Goal: Contribute content

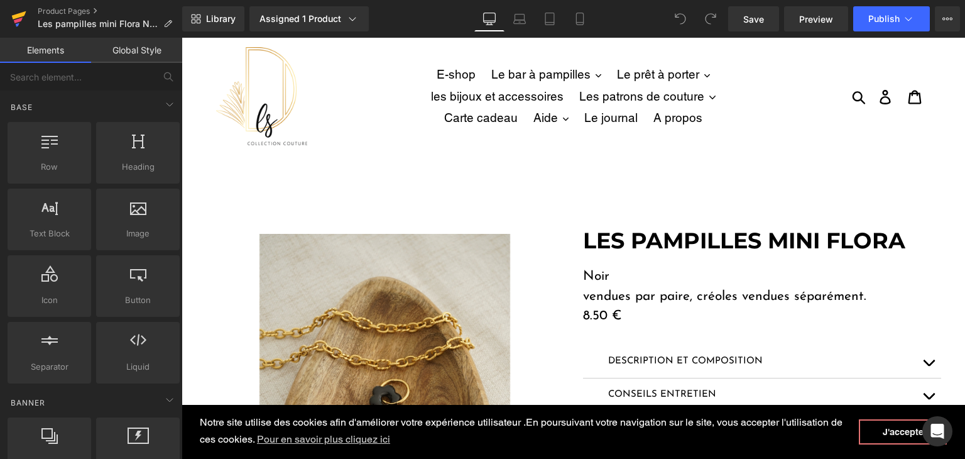
click at [16, 22] on icon at bounding box center [18, 21] width 9 height 6
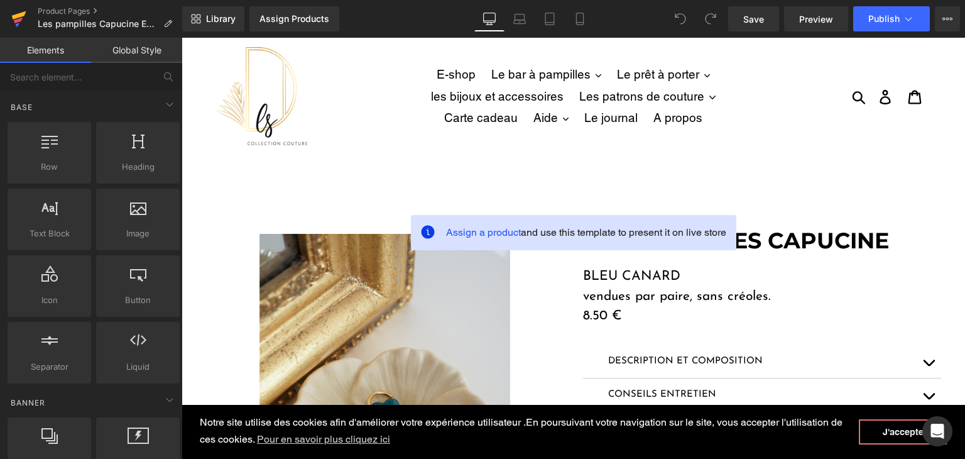
click at [18, 21] on icon at bounding box center [18, 21] width 9 height 6
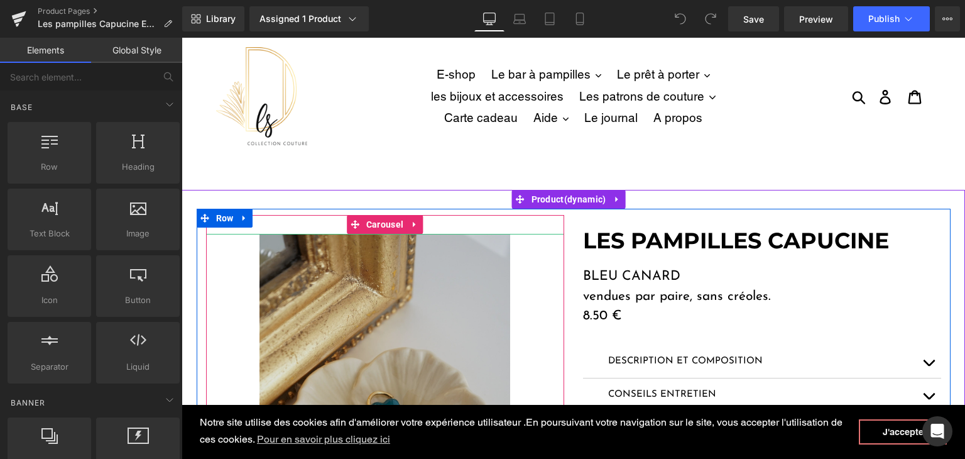
click at [426, 290] on img at bounding box center [384, 427] width 251 height 387
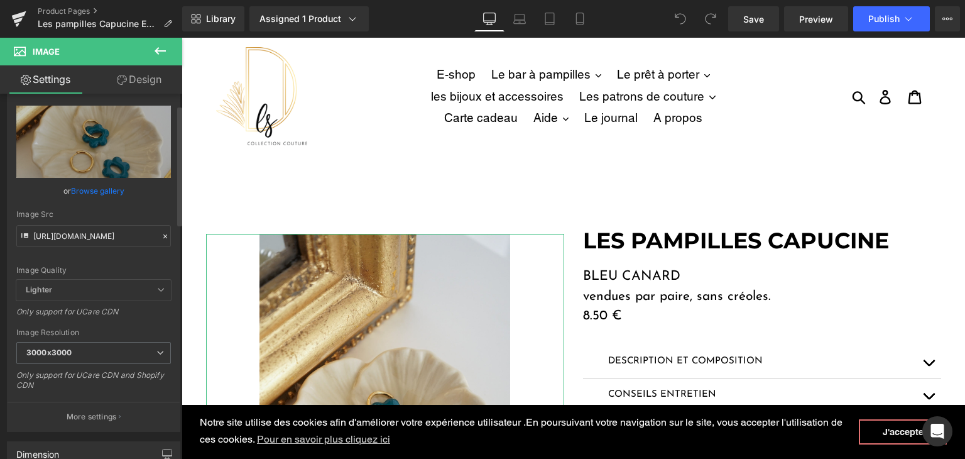
scroll to position [63, 0]
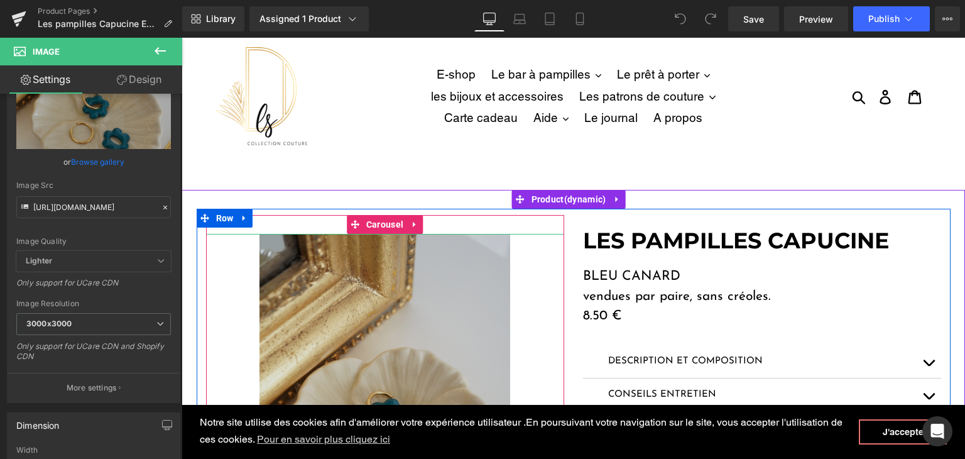
click at [344, 284] on img at bounding box center [384, 427] width 251 height 387
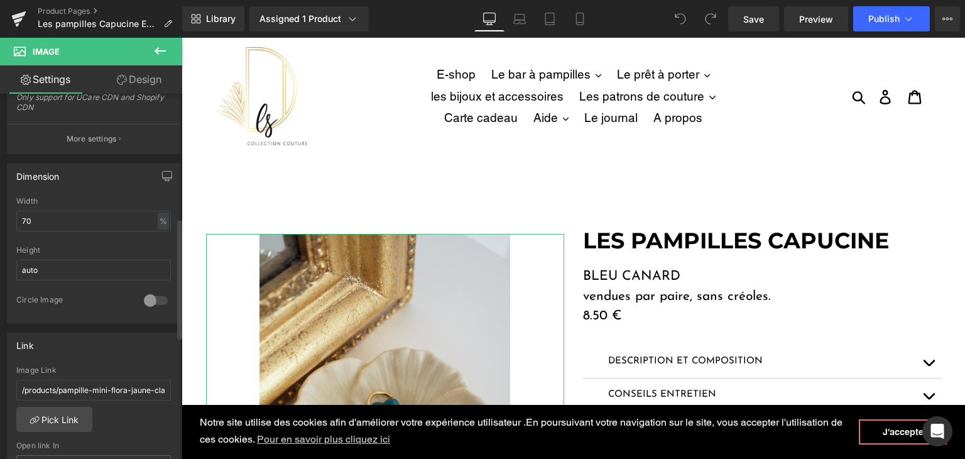
scroll to position [377, 0]
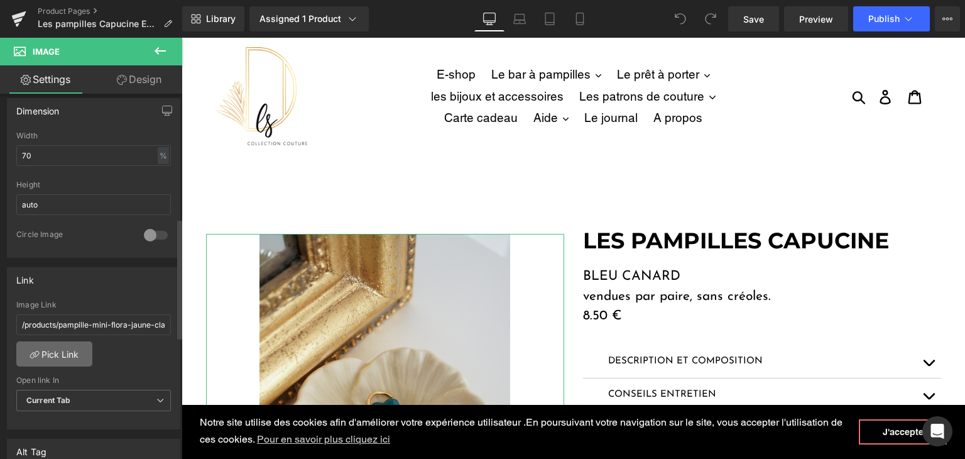
click at [65, 349] on link "Pick Link" at bounding box center [54, 353] width 76 height 25
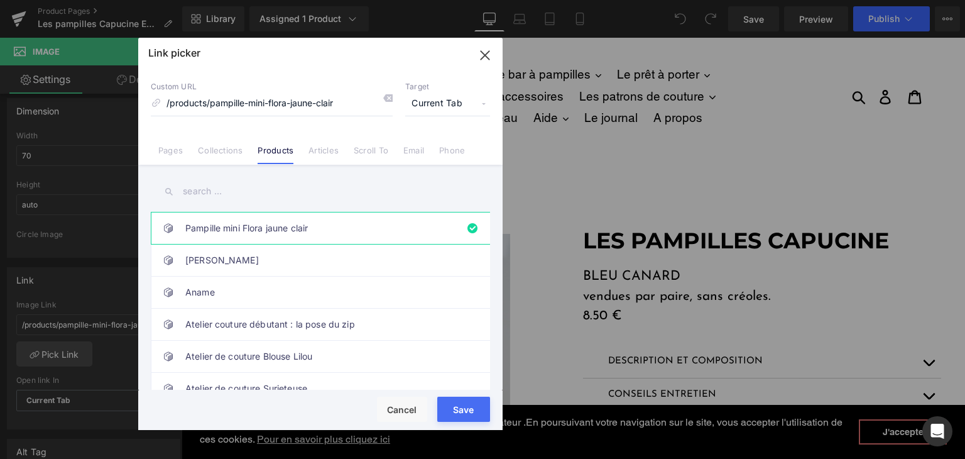
click at [255, 189] on input "text" at bounding box center [320, 191] width 339 height 28
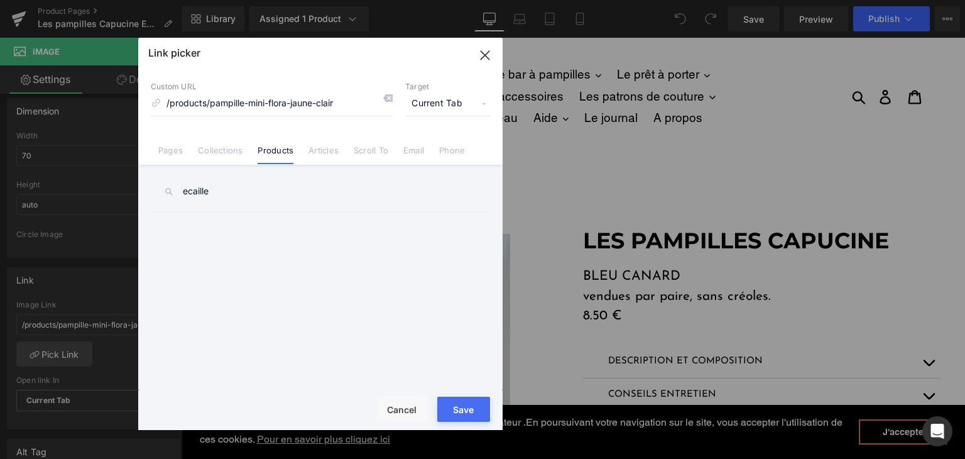
drag, startPoint x: 263, startPoint y: 189, endPoint x: 174, endPoint y: 180, distance: 89.7
click at [174, 180] on input "ecaille" at bounding box center [320, 191] width 339 height 28
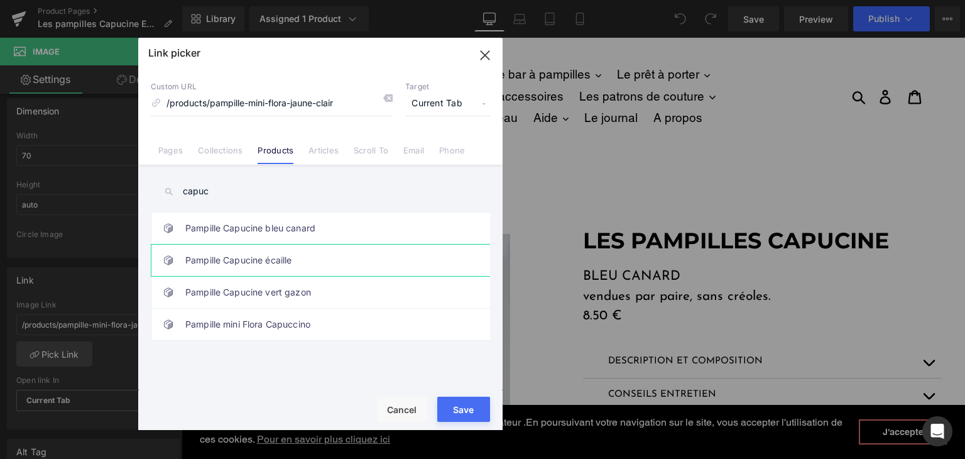
type input "capuc"
click at [266, 256] on link "Pampille Capucine écaille" at bounding box center [323, 259] width 276 height 31
type input "/products/pampille-capucine-ecaille"
click at [469, 415] on button "Save" at bounding box center [463, 408] width 53 height 25
type input "/products/pampille-capucine-ecaille"
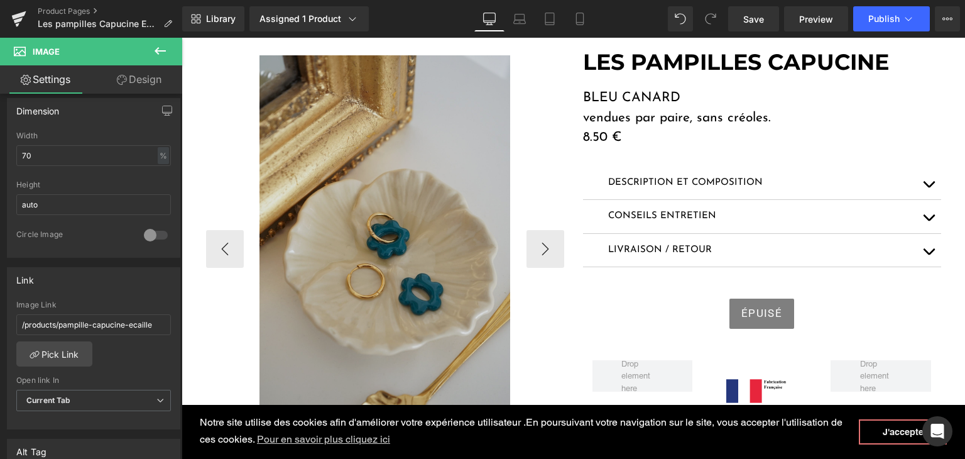
scroll to position [188, 0]
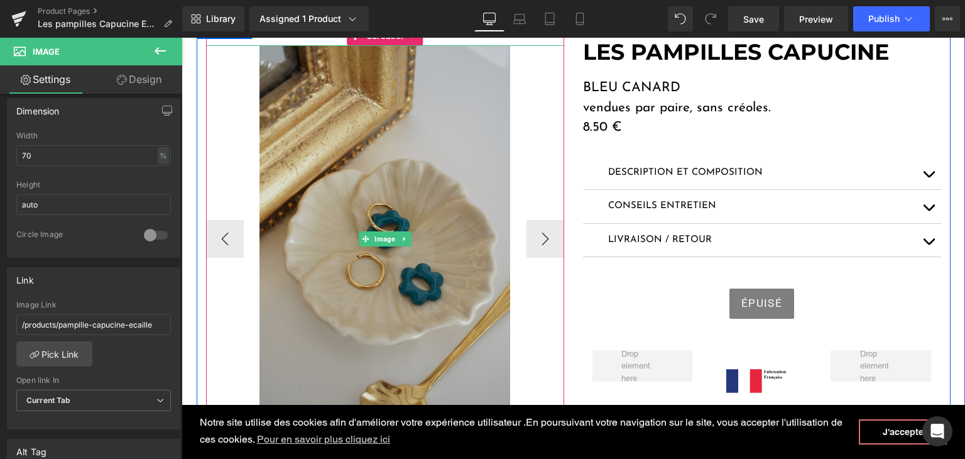
click at [342, 274] on img at bounding box center [384, 238] width 251 height 387
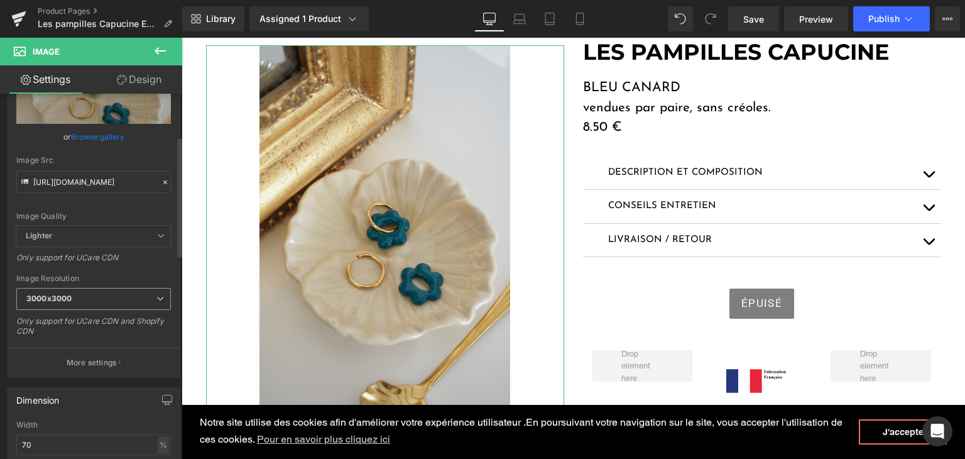
scroll to position [63, 0]
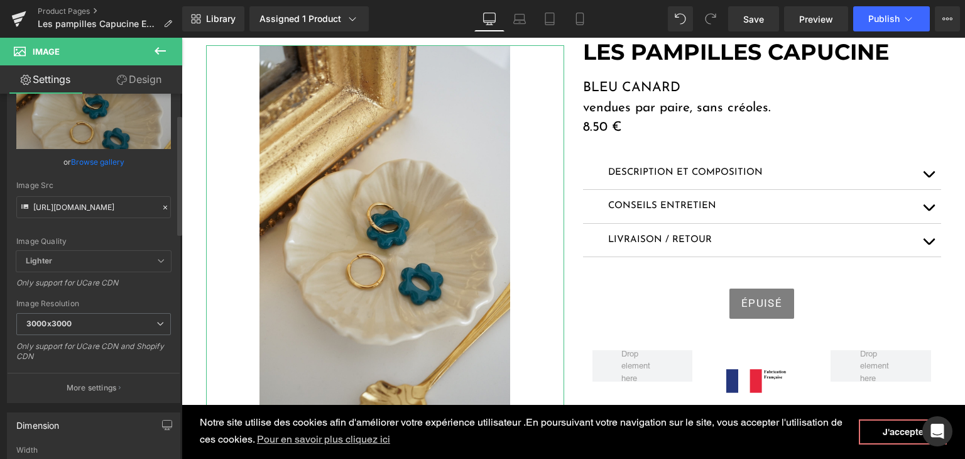
click at [161, 204] on icon at bounding box center [165, 207] width 9 height 9
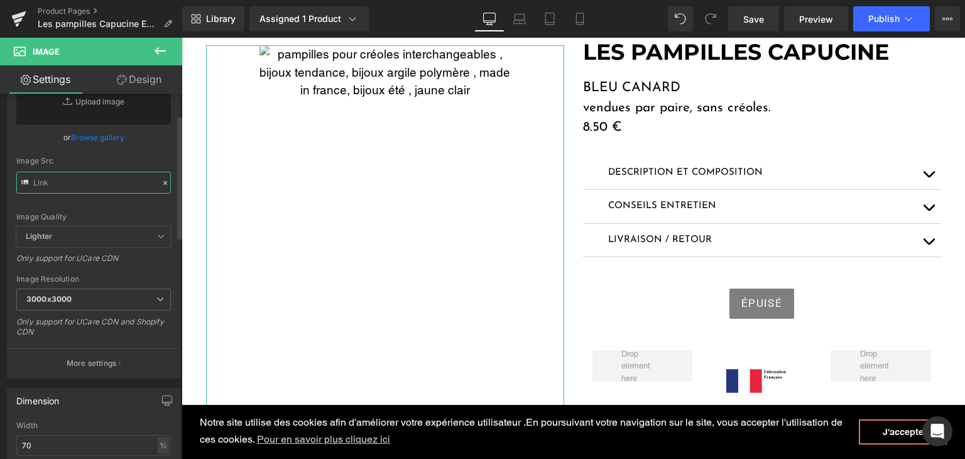
paste input "https://cdn.shopify.com/s/files/1/0251/3371/1412/files/DSC01296.jpg?v=1756311041"
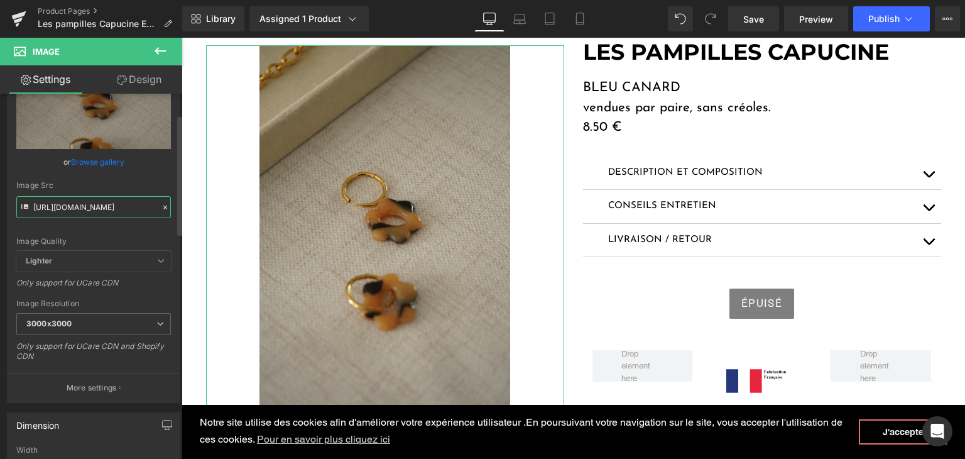
type input "https://cdn.shopify.com/s/files/1/0251/3371/1412/files/DSC01296_3000x3000.jpg?v…"
click at [130, 235] on div "Image Quality Lighter Lightest Lighter Lighter Lightest Only support for UCare …" at bounding box center [93, 164] width 155 height 174
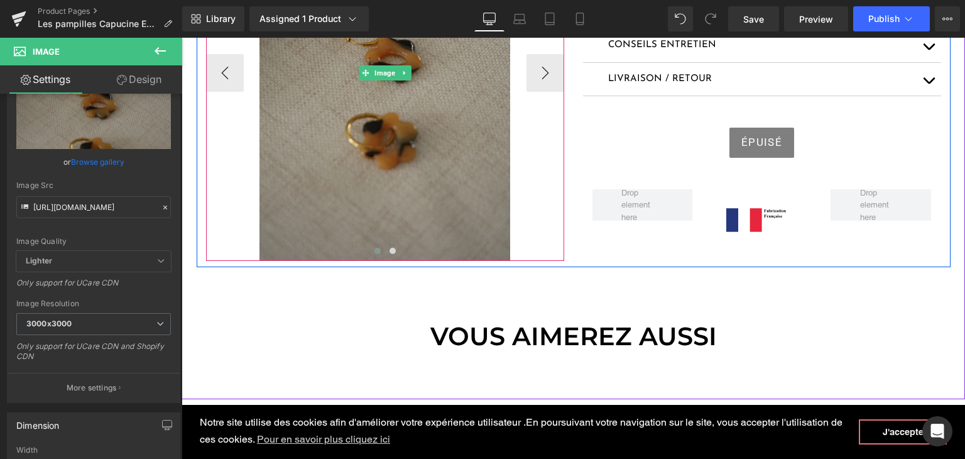
scroll to position [502, 0]
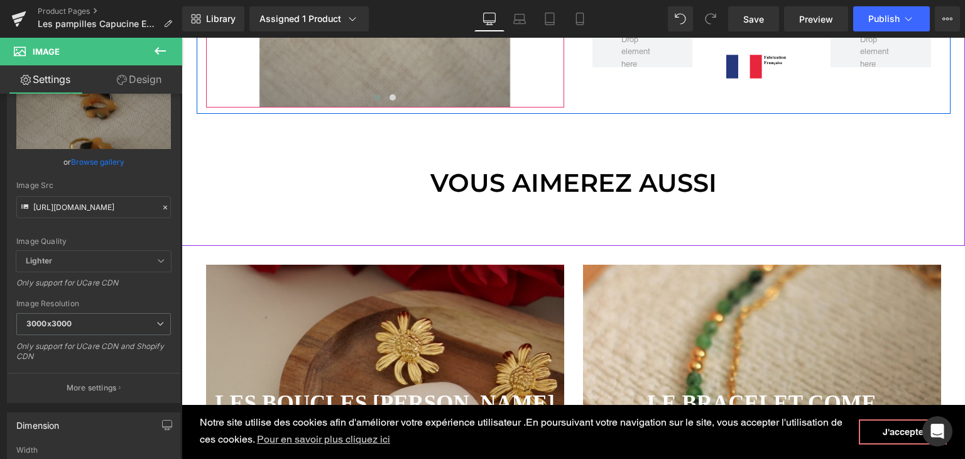
click at [374, 94] on span at bounding box center [377, 97] width 6 height 6
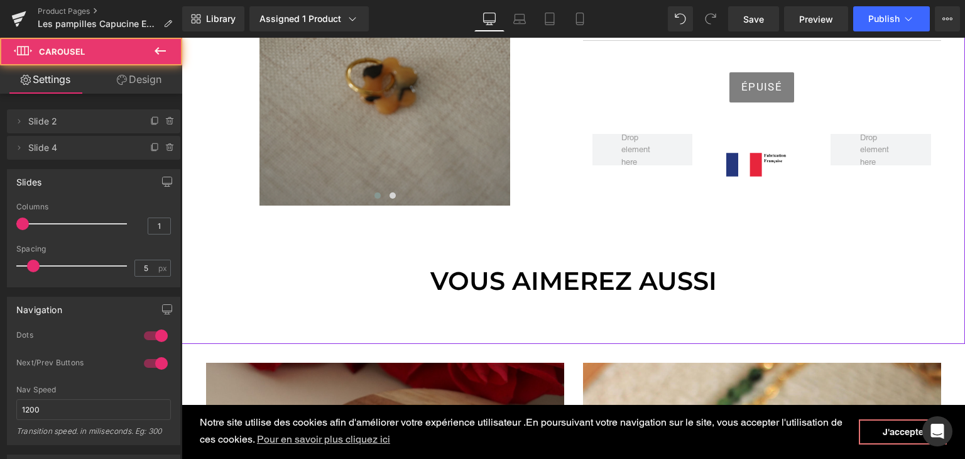
scroll to position [251, 0]
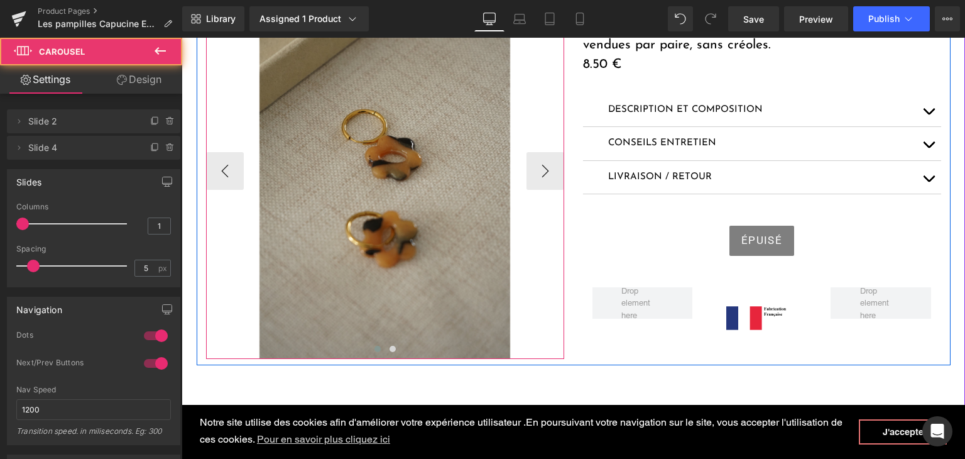
click at [376, 350] on button at bounding box center [377, 348] width 15 height 13
click at [393, 348] on button at bounding box center [392, 348] width 15 height 13
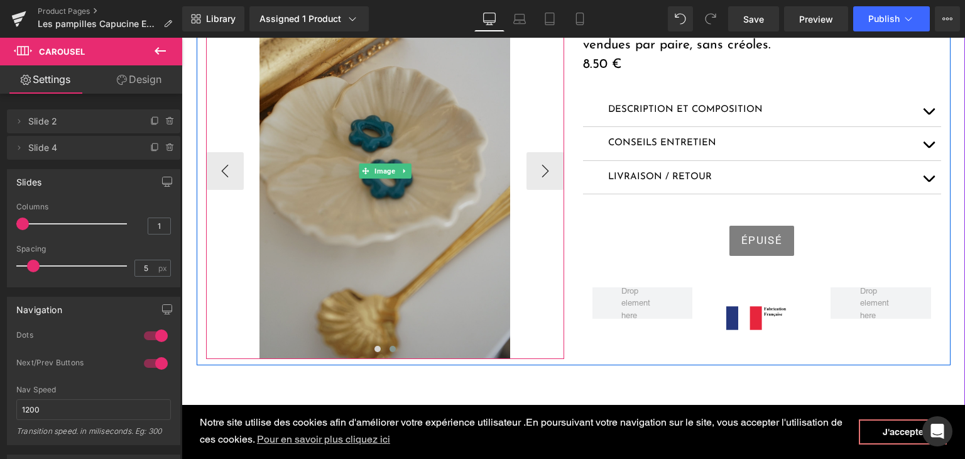
click at [399, 286] on img at bounding box center [384, 170] width 251 height 376
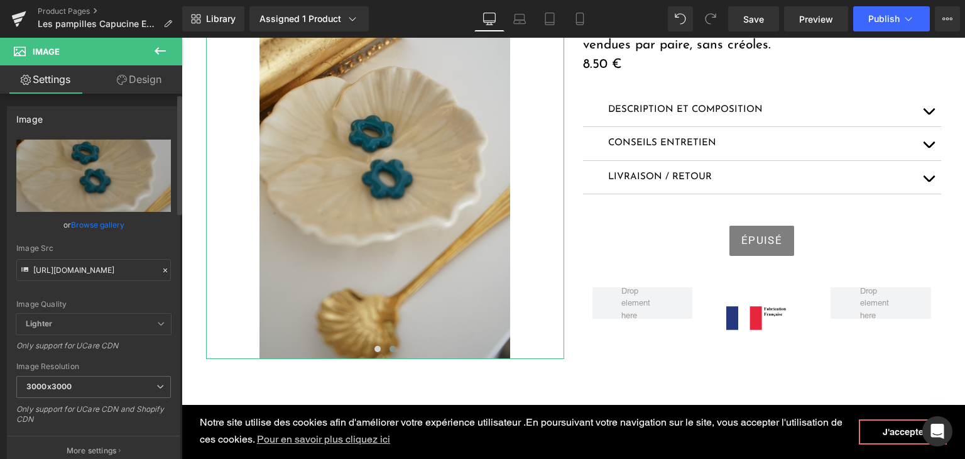
click at [162, 269] on icon at bounding box center [165, 270] width 9 height 9
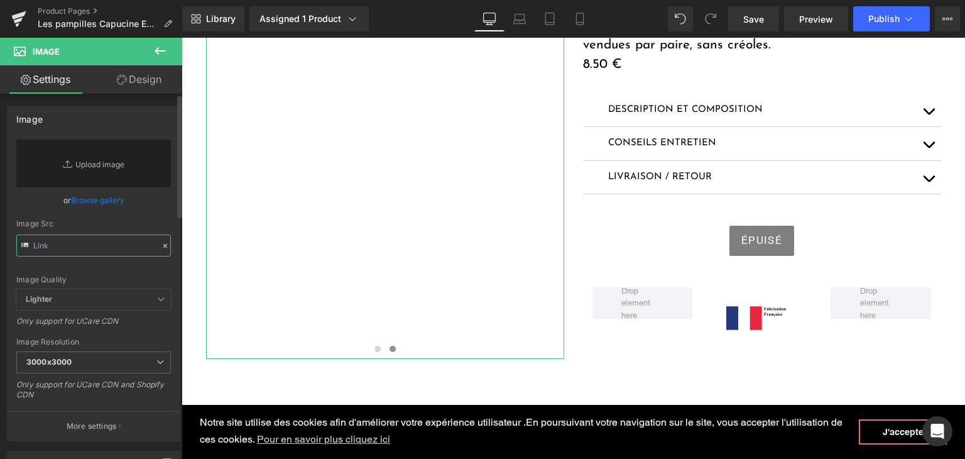
paste input "https://cdn.shopify.com/s/files/1/0251/3371/1412/files/DSC01296.jpg?v=1756311041"
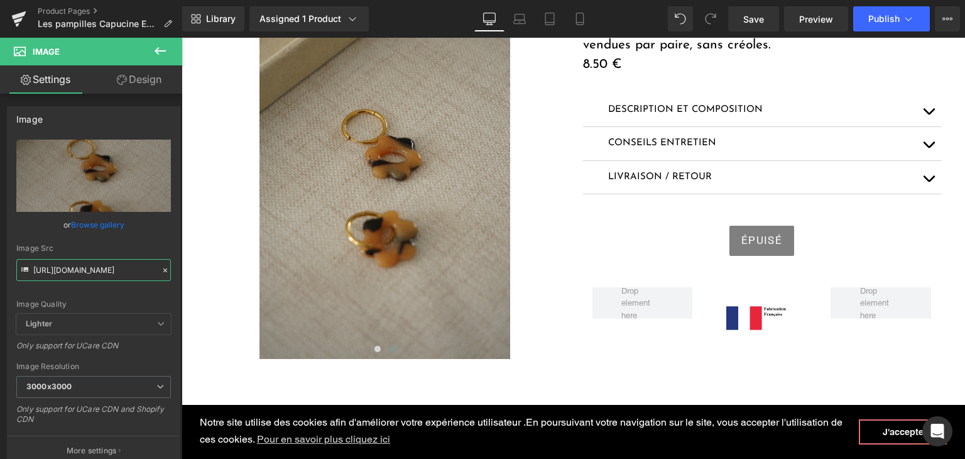
type input "https://cdn.shopify.com/s/files/1/0251/3371/1412/files/DSC01296_3000x3000.jpg?v…"
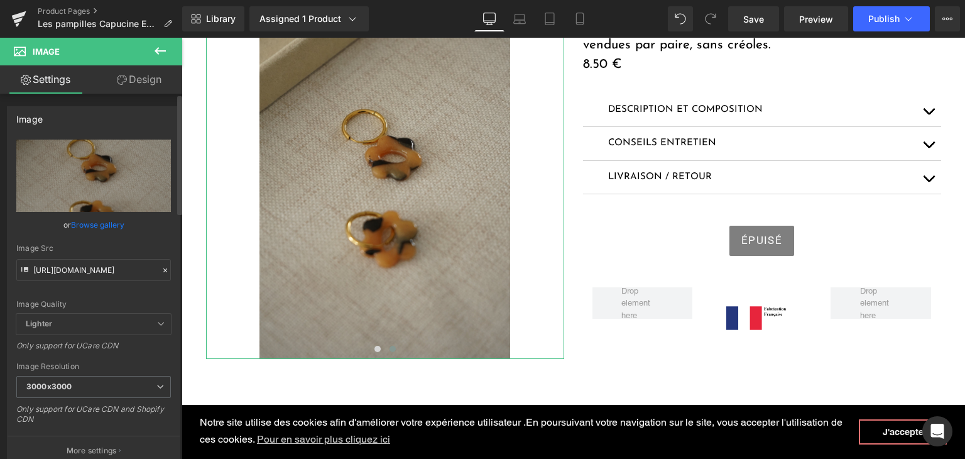
click at [161, 268] on icon at bounding box center [165, 270] width 9 height 9
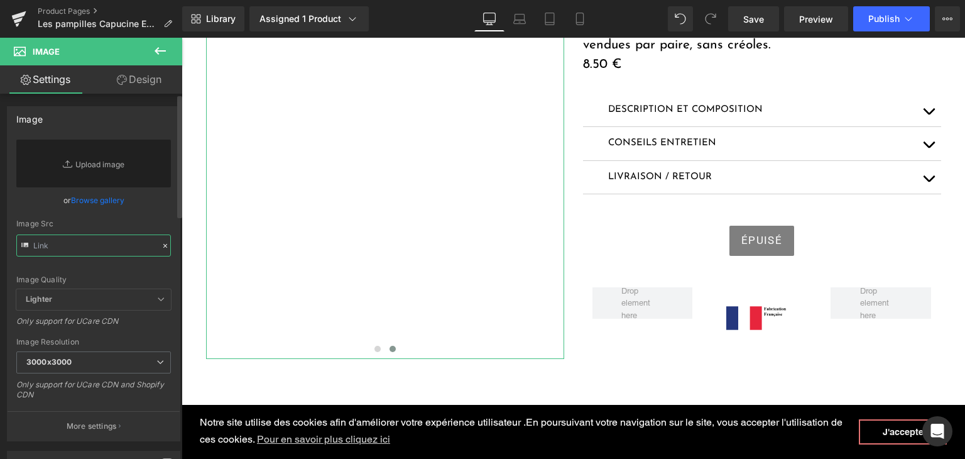
paste input "https://cdn.shopify.com/s/files/1/0251/3371/1412/files/DSC01698.jpg?v=1757171280"
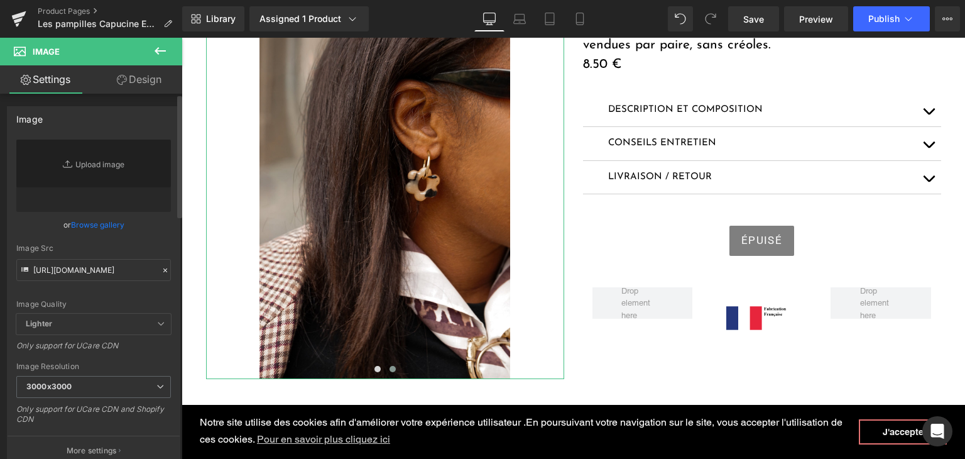
click at [123, 295] on div "Image Quality Lighter Lightest Lighter Lighter Lightest Only support for UCare …" at bounding box center [93, 226] width 155 height 174
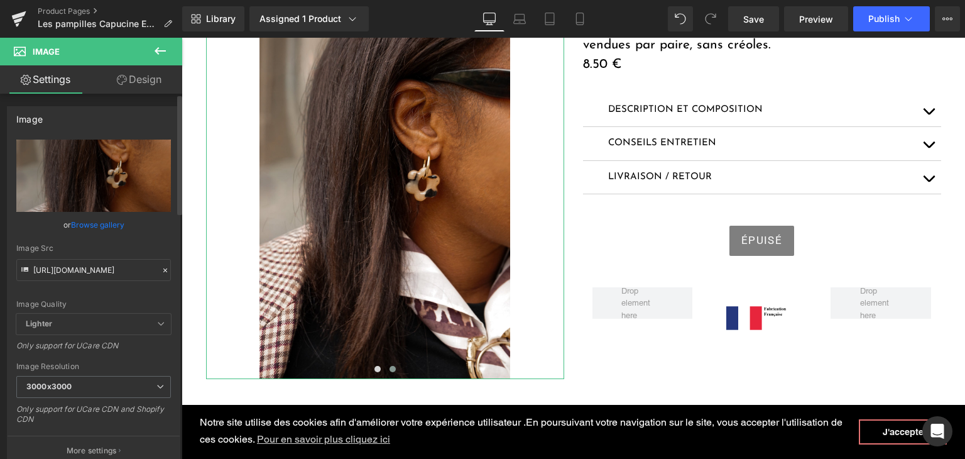
type input "https://cdn.shopify.com/s/files/1/0251/3371/1412/files/DSC01698_3000x3000.jpg?v…"
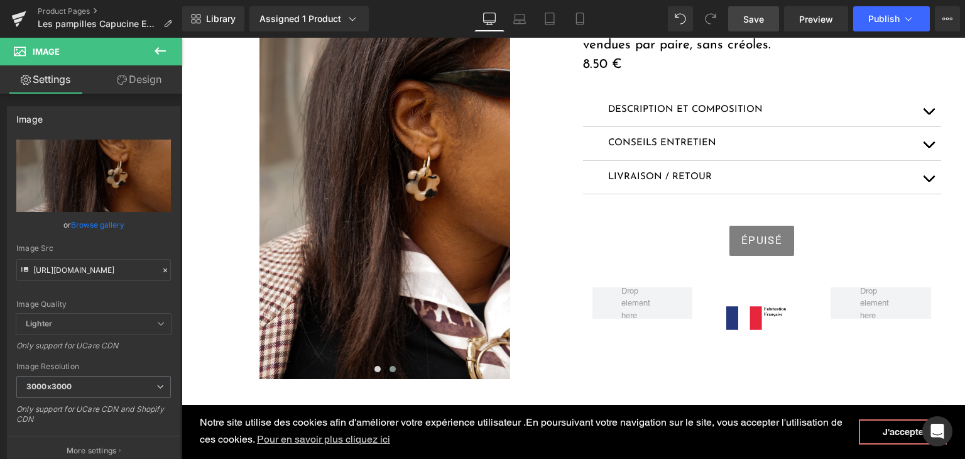
click at [754, 18] on span "Save" at bounding box center [753, 19] width 21 height 13
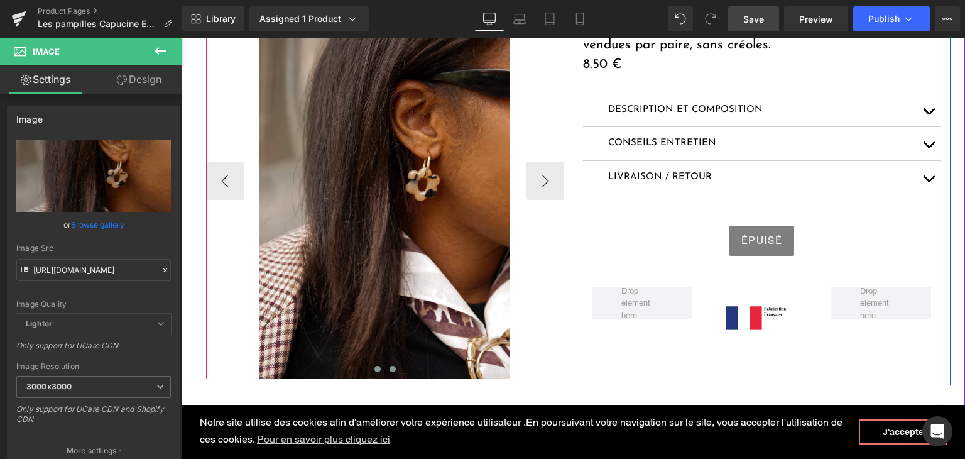
click at [370, 369] on button at bounding box center [377, 368] width 15 height 13
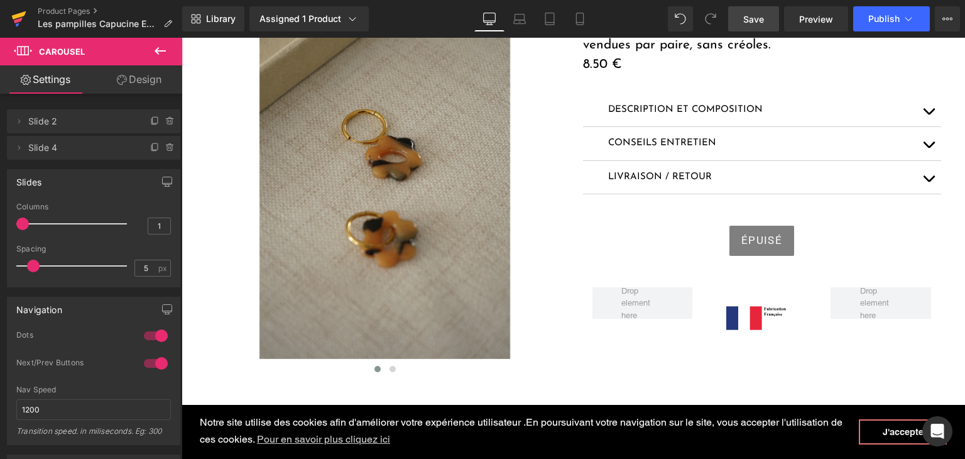
click at [20, 17] on icon at bounding box center [18, 18] width 15 height 31
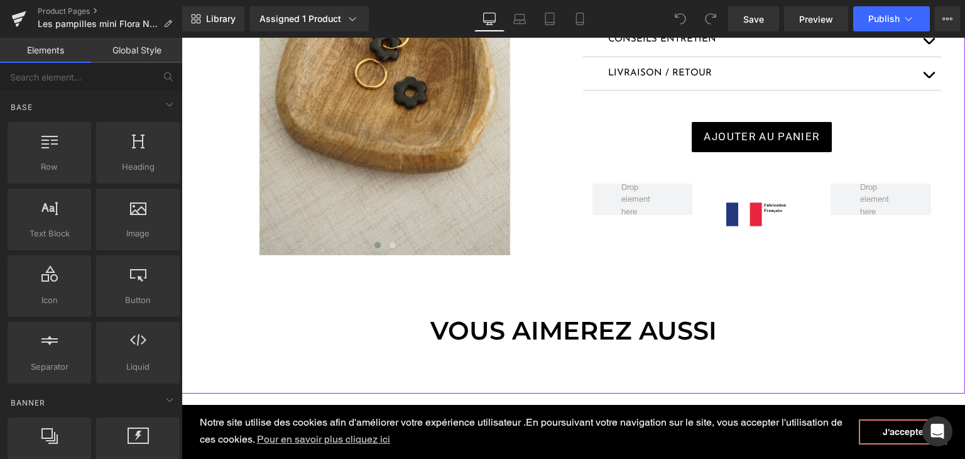
scroll to position [377, 0]
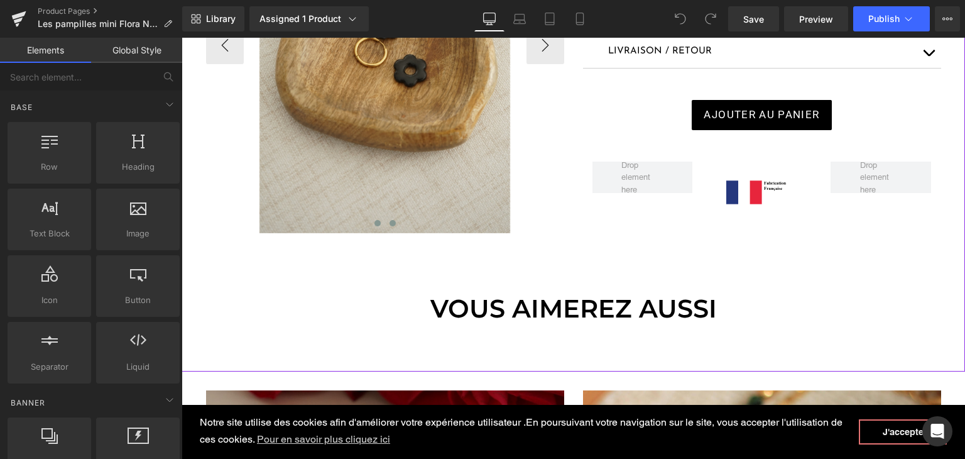
click at [389, 224] on span at bounding box center [392, 223] width 6 height 6
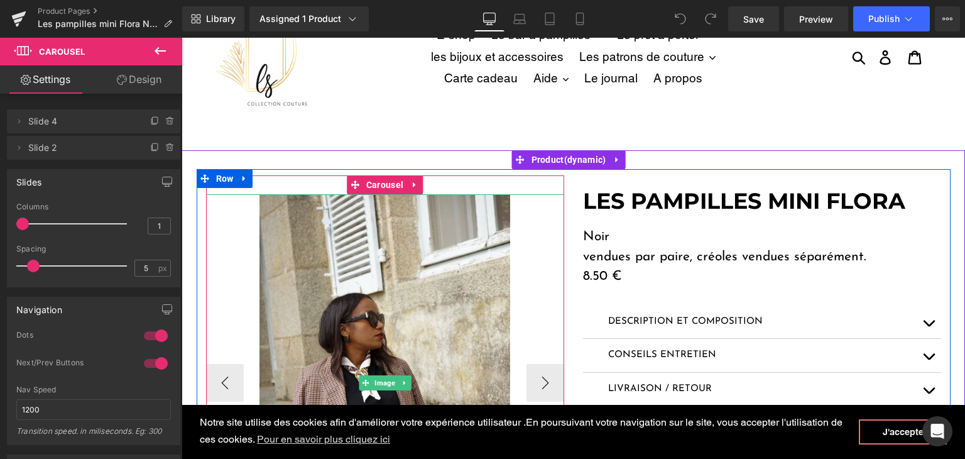
scroll to position [0, 0]
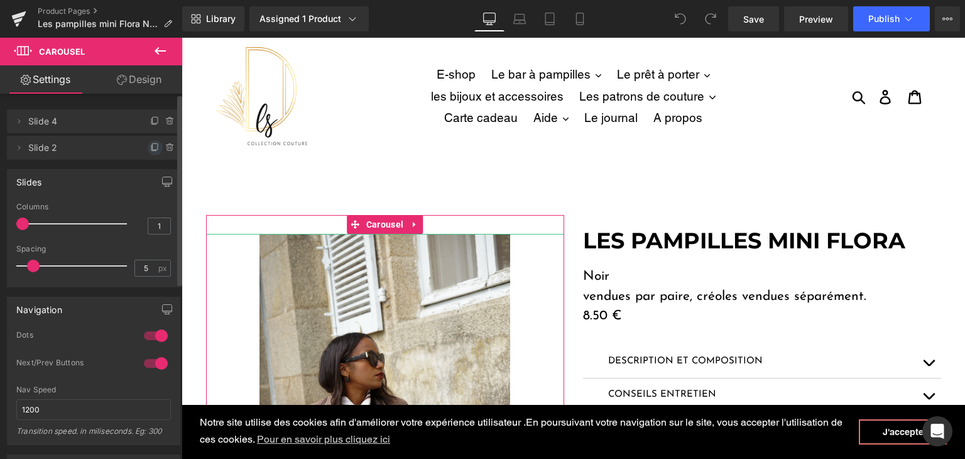
click at [153, 148] on icon at bounding box center [155, 148] width 10 height 10
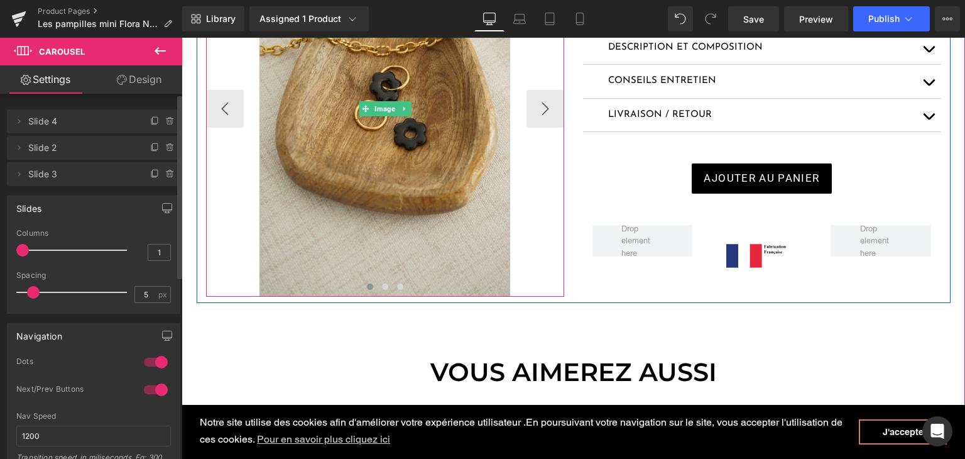
scroll to position [314, 0]
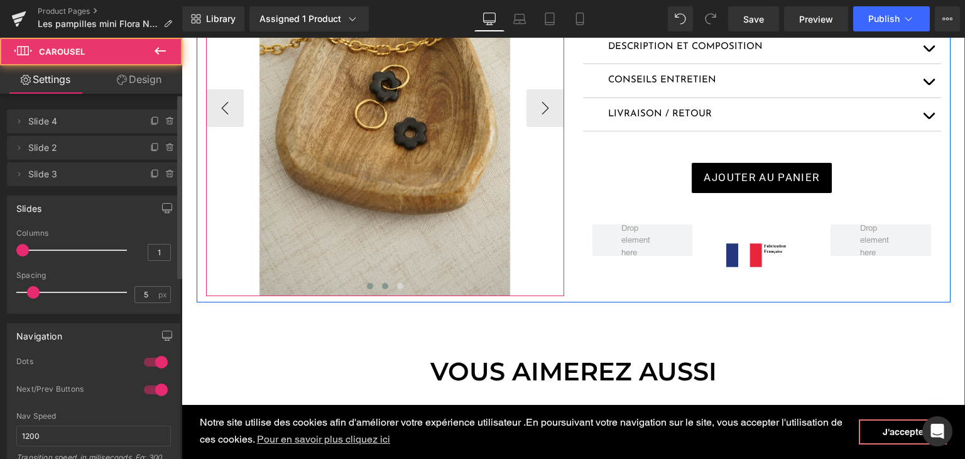
click at [382, 288] on span at bounding box center [385, 286] width 6 height 6
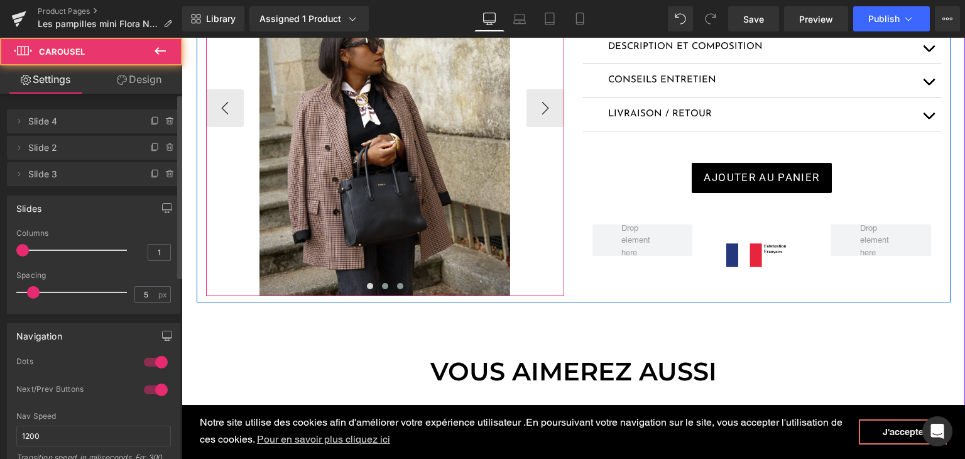
click at [395, 281] on button at bounding box center [400, 286] width 15 height 13
click at [382, 285] on span at bounding box center [385, 286] width 6 height 6
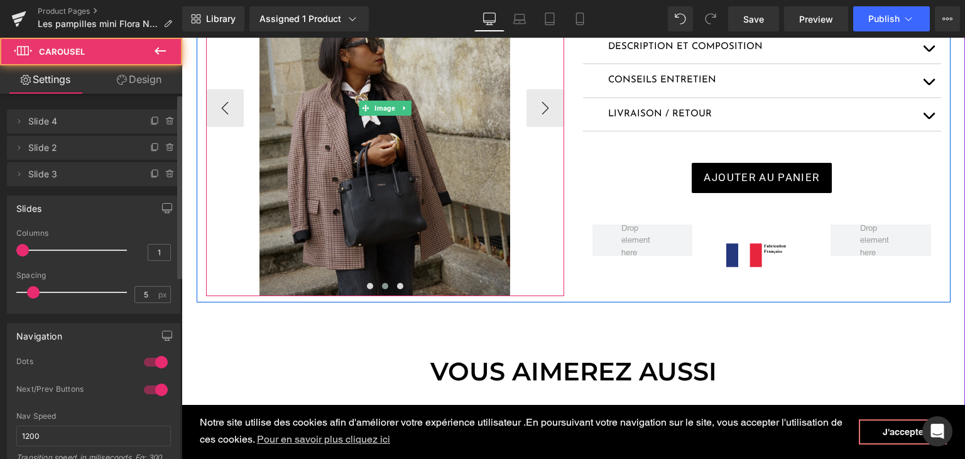
click at [332, 231] on img at bounding box center [384, 108] width 251 height 376
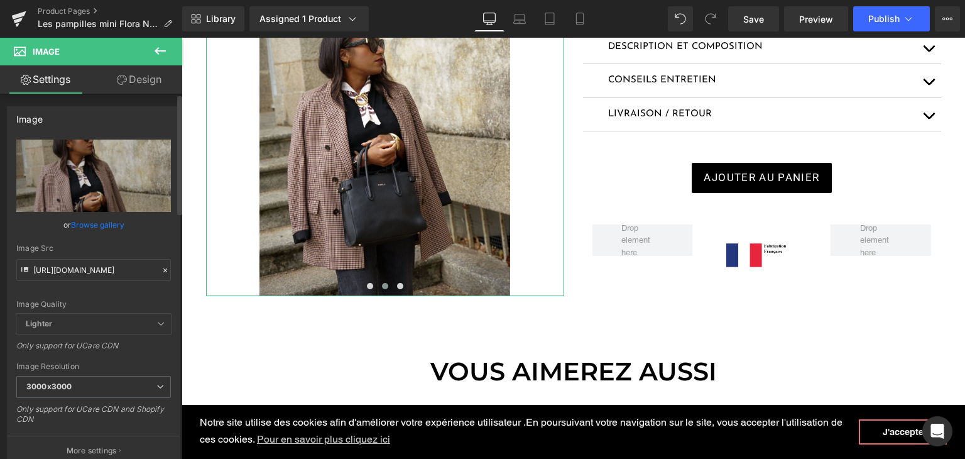
click at [161, 269] on icon at bounding box center [165, 270] width 9 height 9
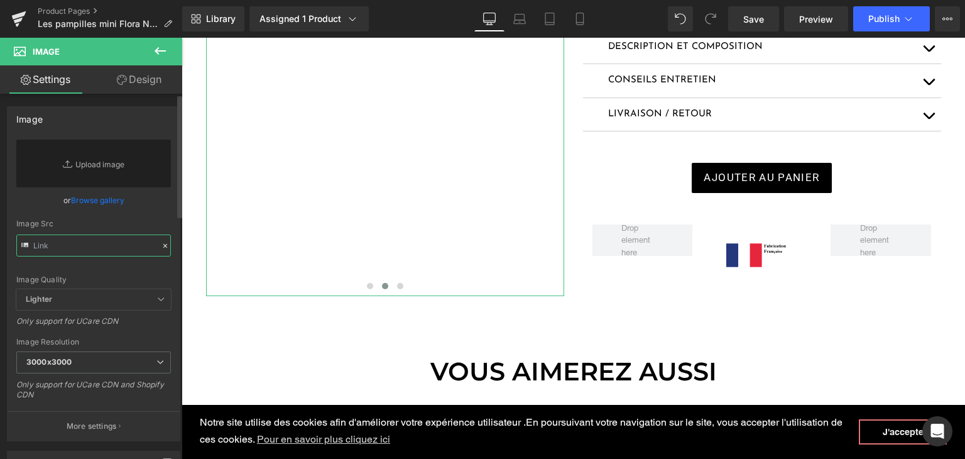
paste input "https://cdn.shopify.com/s/files/1/0251/3371/1412/files/DSC01677.jpg?v=1757173209"
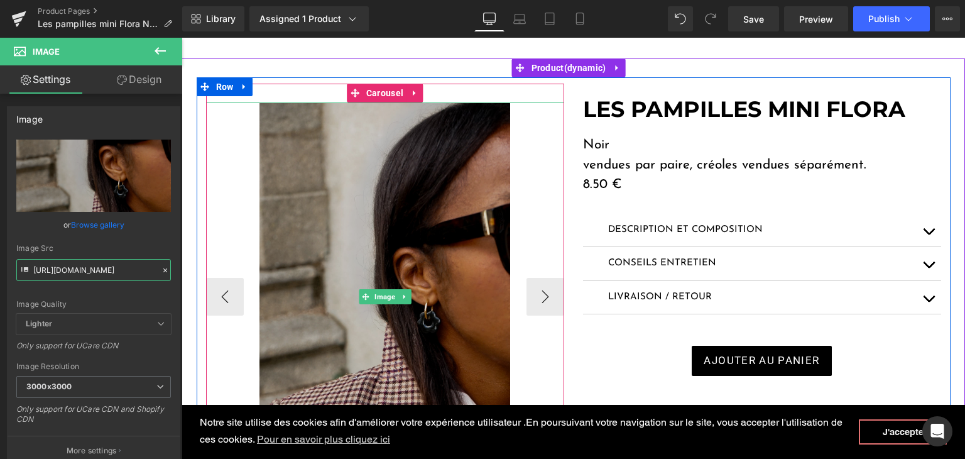
scroll to position [126, 0]
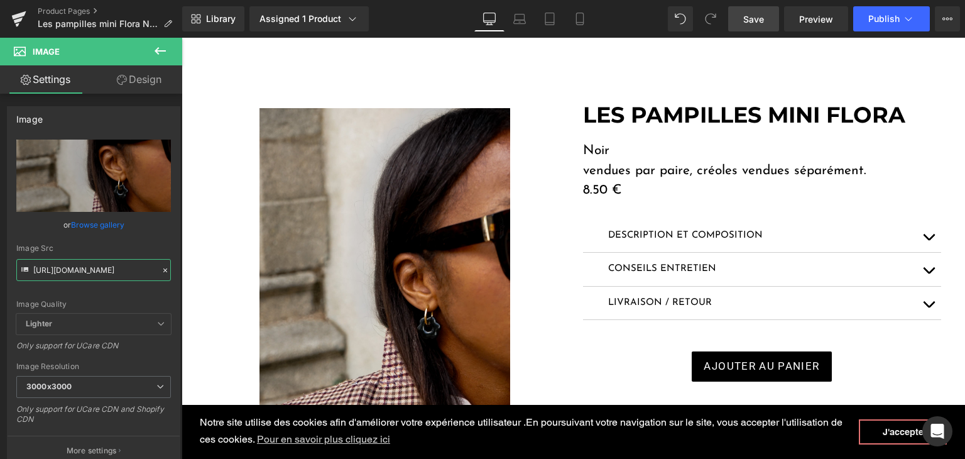
type input "https://cdn.shopify.com/s/files/1/0251/3371/1412/files/DSC01677_3000x3000.jpg?v…"
click at [764, 21] on span "Save" at bounding box center [753, 19] width 21 height 13
click at [13, 23] on icon at bounding box center [18, 18] width 15 height 31
